Goal: Information Seeking & Learning: Learn about a topic

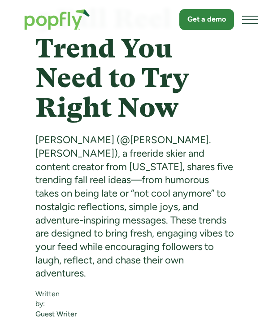
click at [250, 20] on div "menu" at bounding box center [251, 19] width 12 height 1
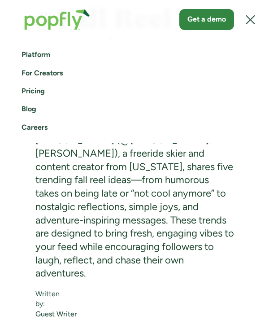
click at [38, 109] on link "Blog" at bounding box center [135, 109] width 226 height 10
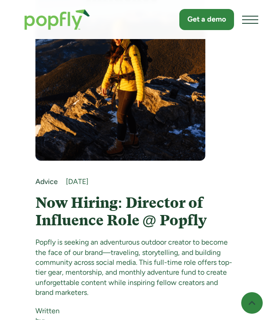
scroll to position [823, 0]
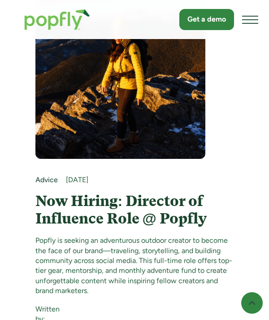
click at [176, 228] on h4 "Now Hiring: Director of Influence Role @ Popfly" at bounding box center [134, 210] width 199 height 35
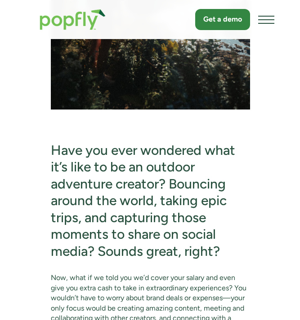
scroll to position [612, 0]
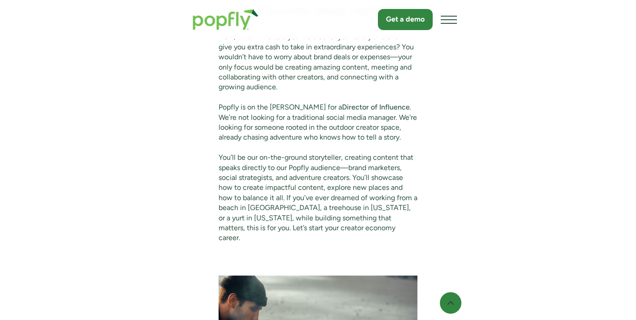
scroll to position [1106, 0]
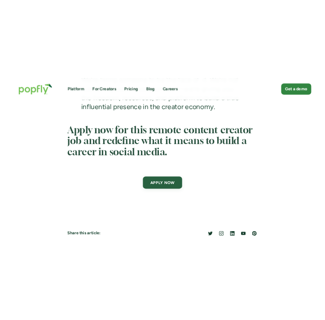
scroll to position [3071, 0]
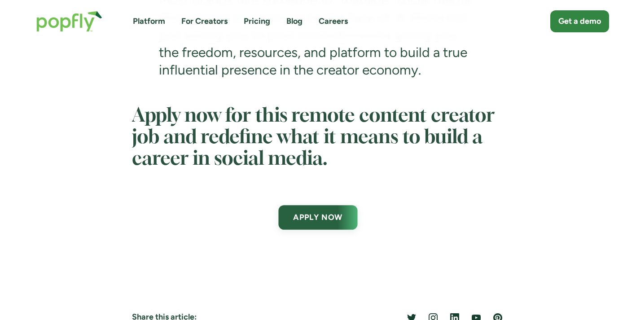
click at [269, 230] on link "APPLY NOW" at bounding box center [317, 217] width 79 height 25
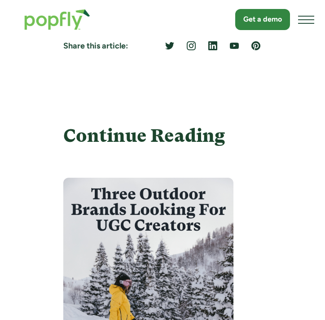
click at [269, 18] on div "menu" at bounding box center [306, 20] width 16 height 22
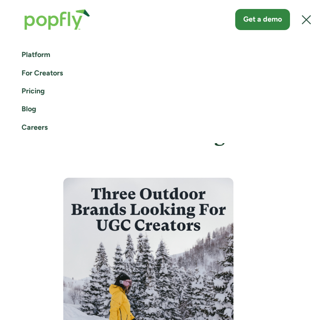
click at [29, 108] on link "Blog" at bounding box center [163, 109] width 282 height 10
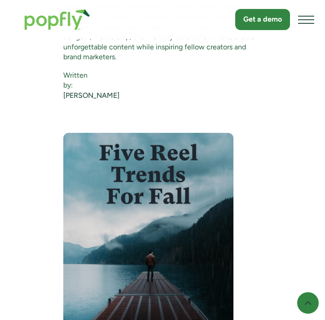
scroll to position [1116, 0]
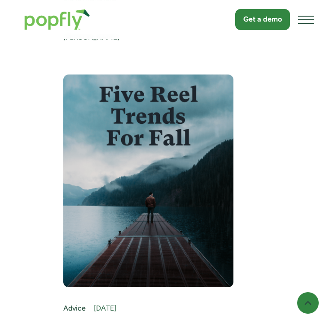
click at [158, 146] on img at bounding box center [148, 181] width 170 height 213
click at [177, 139] on img at bounding box center [148, 181] width 170 height 213
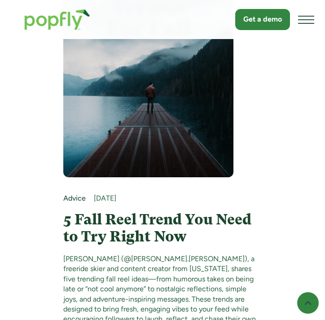
scroll to position [1416, 0]
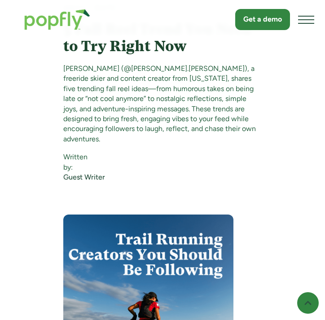
click at [167, 56] on h4 "5 Fall Reel Trend You Need to Try Right Now" at bounding box center [162, 38] width 199 height 35
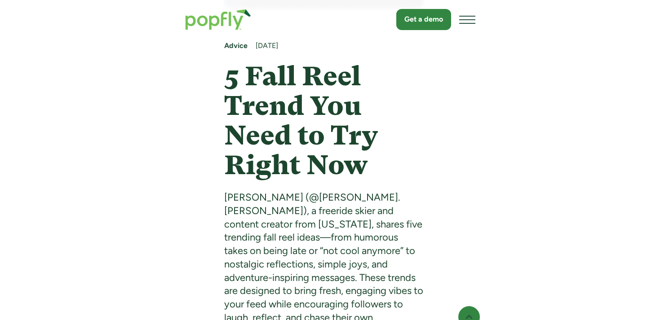
scroll to position [338, 0]
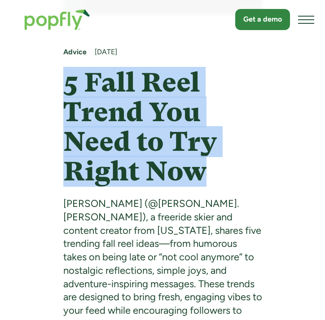
drag, startPoint x: 60, startPoint y: 83, endPoint x: 238, endPoint y: 171, distance: 198.6
copy h1 "5 Fall Reel Trend You Need to Try Right Now"
drag, startPoint x: 279, startPoint y: 102, endPoint x: 234, endPoint y: 167, distance: 78.6
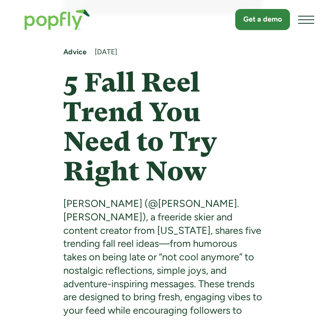
click at [202, 143] on h1 "5 Fall Reel Trend You Need to Try Right Now" at bounding box center [162, 127] width 199 height 119
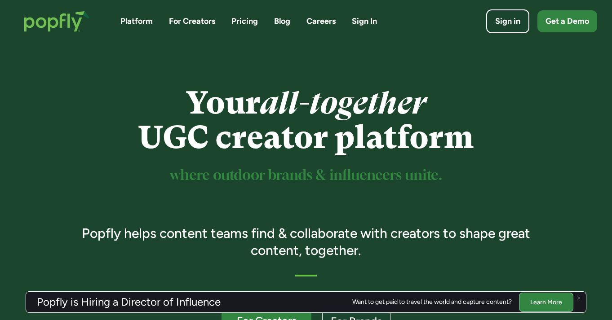
click at [272, 22] on div "Platform For Creators Pricing Blog Careers Sign In" at bounding box center [248, 21] width 256 height 11
click at [285, 24] on link "Blog" at bounding box center [282, 21] width 16 height 11
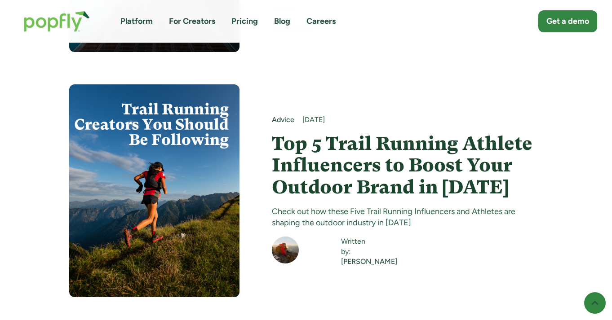
scroll to position [1056, 0]
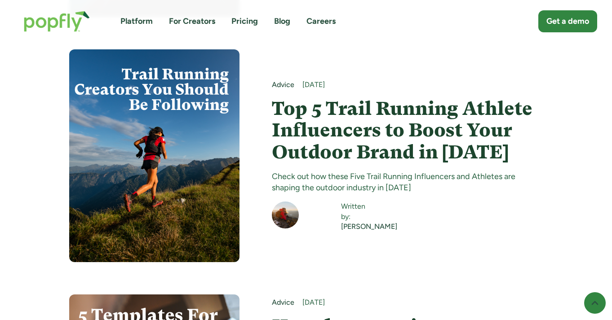
click at [290, 98] on h4 "Top 5 Trail Running Athlete Influencers to Boost Your Outdoor Brand in [DATE]" at bounding box center [407, 130] width 271 height 65
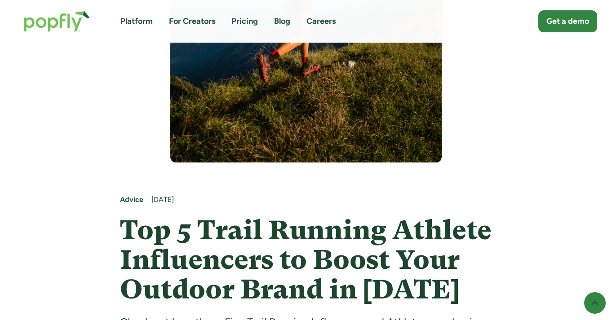
scroll to position [422, 0]
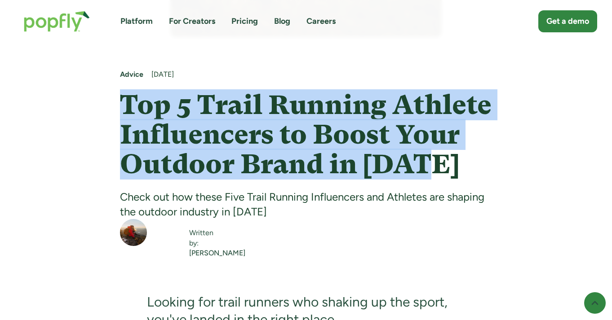
drag, startPoint x: 115, startPoint y: 100, endPoint x: 476, endPoint y: 154, distance: 365.1
copy h1 "Top 5 Trail Running Athlete Influencers to Boost Your Outdoor Brand in [DATE]"
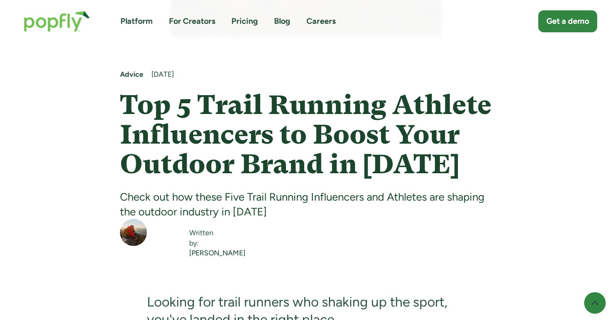
click at [338, 21] on div "Platform For Creators Pricing Blog Careers Get a demo" at bounding box center [306, 21] width 582 height 39
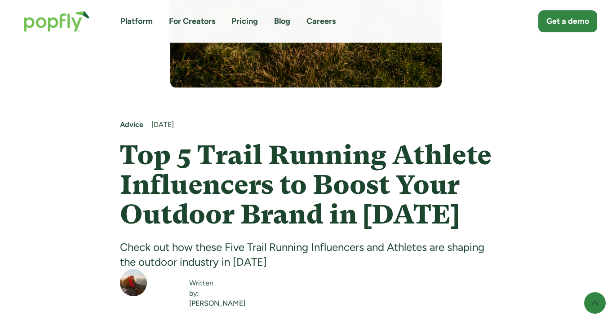
scroll to position [406, 0]
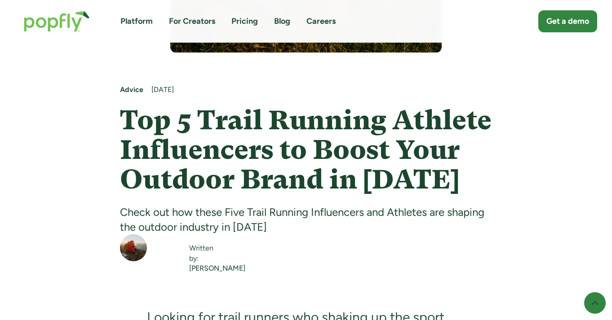
click at [313, 128] on h1 "Top 5 Trail Running Athlete Influencers to Boost Your Outdoor Brand in [DATE]" at bounding box center [306, 150] width 372 height 89
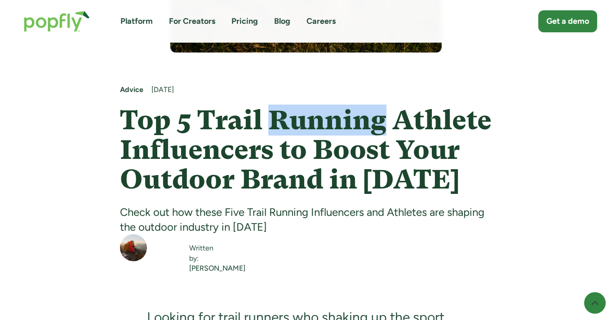
click at [313, 128] on h1 "Top 5 Trail Running Athlete Influencers to Boost Your Outdoor Brand in [DATE]" at bounding box center [306, 150] width 372 height 89
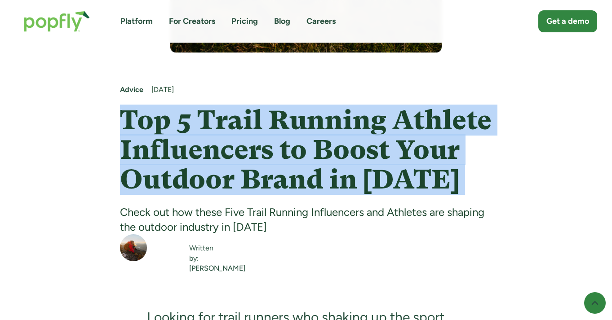
click at [313, 128] on h1 "Top 5 Trail Running Athlete Influencers to Boost Your Outdoor Brand in [DATE]" at bounding box center [306, 150] width 372 height 89
copy h1 "Top 5 Trail Running Athlete Influencers to Boost Your Outdoor Brand in [DATE]"
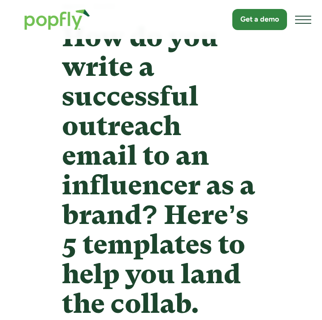
scroll to position [376, 0]
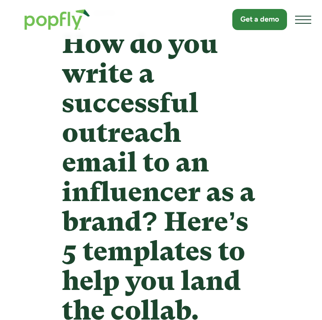
click at [198, 62] on h1 "How do you write a successful outreach email to an influencer as a brand? Here’…" at bounding box center [161, 177] width 199 height 296
click at [301, 21] on div "menu" at bounding box center [304, 20] width 16 height 22
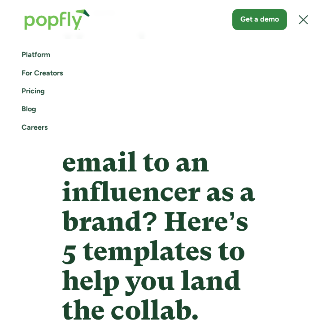
click at [31, 107] on link "Blog" at bounding box center [161, 109] width 279 height 10
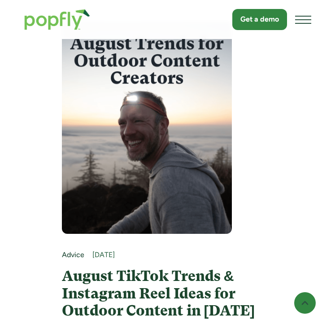
scroll to position [3312, 0]
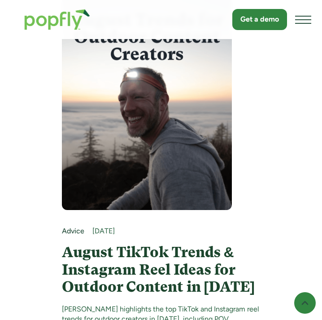
click at [199, 113] on img at bounding box center [147, 103] width 170 height 213
click at [158, 92] on img at bounding box center [147, 103] width 170 height 213
click at [138, 296] on h4 "August TikTok Trends & Instagram Reel Ideas for Outdoor Content in 2025" at bounding box center [161, 270] width 199 height 52
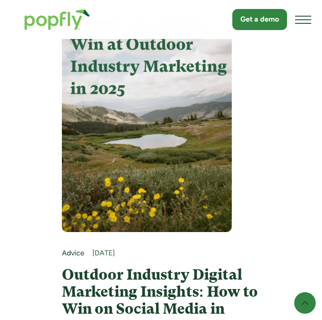
scroll to position [5107, 0]
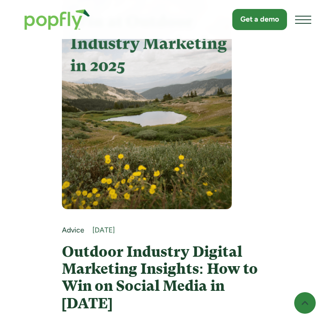
click at [113, 109] on img at bounding box center [147, 102] width 170 height 213
click at [162, 128] on img at bounding box center [147, 102] width 170 height 213
click at [163, 91] on img at bounding box center [147, 102] width 170 height 213
click at [123, 294] on h4 "Outdoor Industry Digital Marketing Insights: How to Win on Social Media in 2025" at bounding box center [161, 278] width 199 height 69
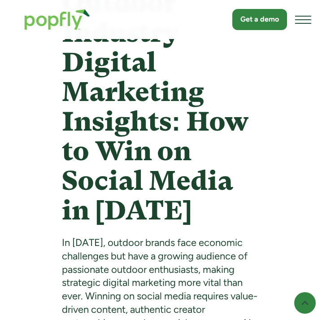
scroll to position [421, 0]
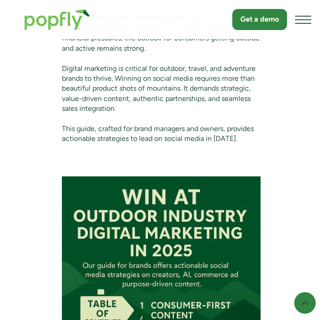
scroll to position [934, 0]
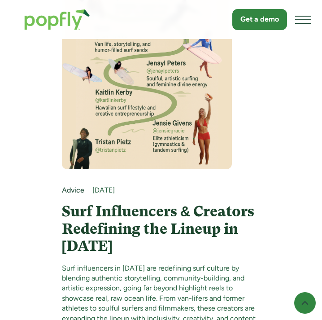
scroll to position [5647, 0]
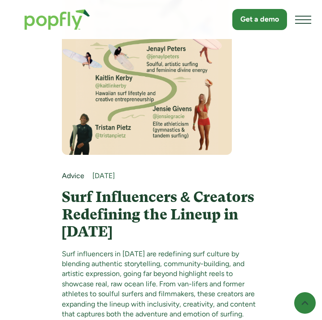
click at [111, 110] on img at bounding box center [147, 49] width 170 height 212
click at [114, 241] on h4 "Surf Influencers & Creators Redefining the Lineup in [DATE]" at bounding box center [161, 215] width 199 height 52
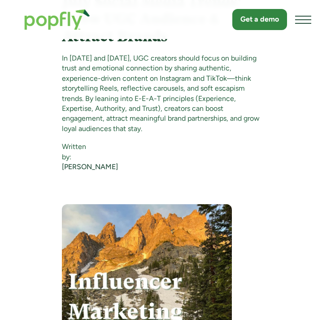
scroll to position [6287, 0]
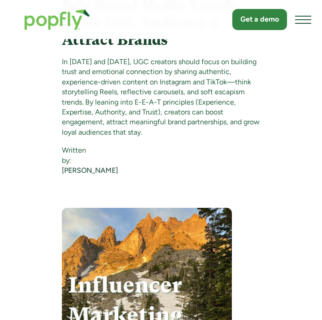
click at [162, 49] on h4 "July Social Media Trends: Grow UGC Audience & Attract Brands" at bounding box center [161, 23] width 199 height 52
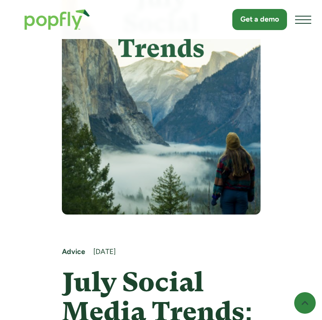
scroll to position [135, 0]
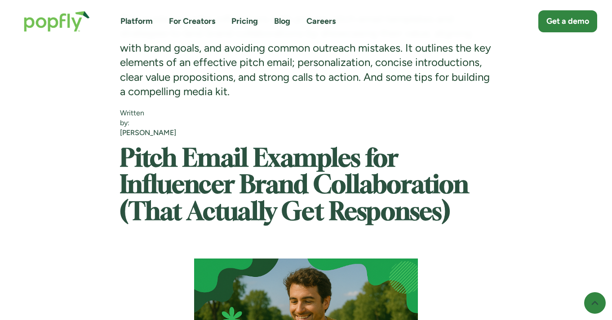
scroll to position [693, 0]
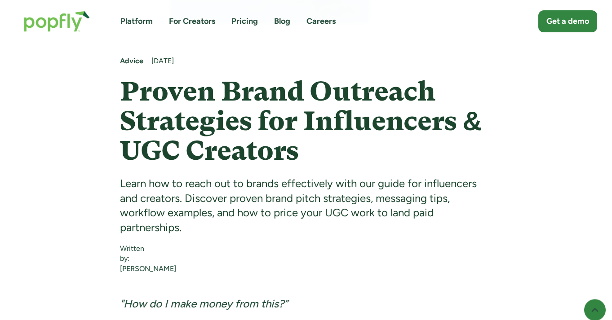
scroll to position [369, 0]
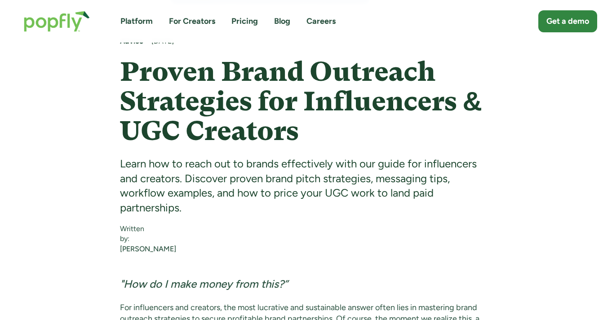
click at [278, 108] on h1 "Proven Brand Outreach Strategies for Influencers & UGC Creators" at bounding box center [306, 101] width 372 height 89
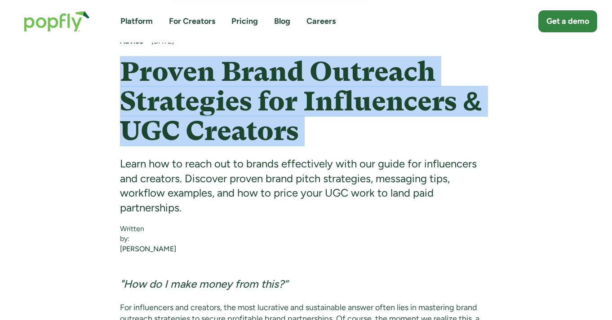
click at [278, 108] on h1 "Proven Brand Outreach Strategies for Influencers & UGC Creators" at bounding box center [306, 101] width 372 height 89
copy h1 "Proven Brand Outreach Strategies for Influencers & UGC Creators"
